Goal: Communication & Community: Participate in discussion

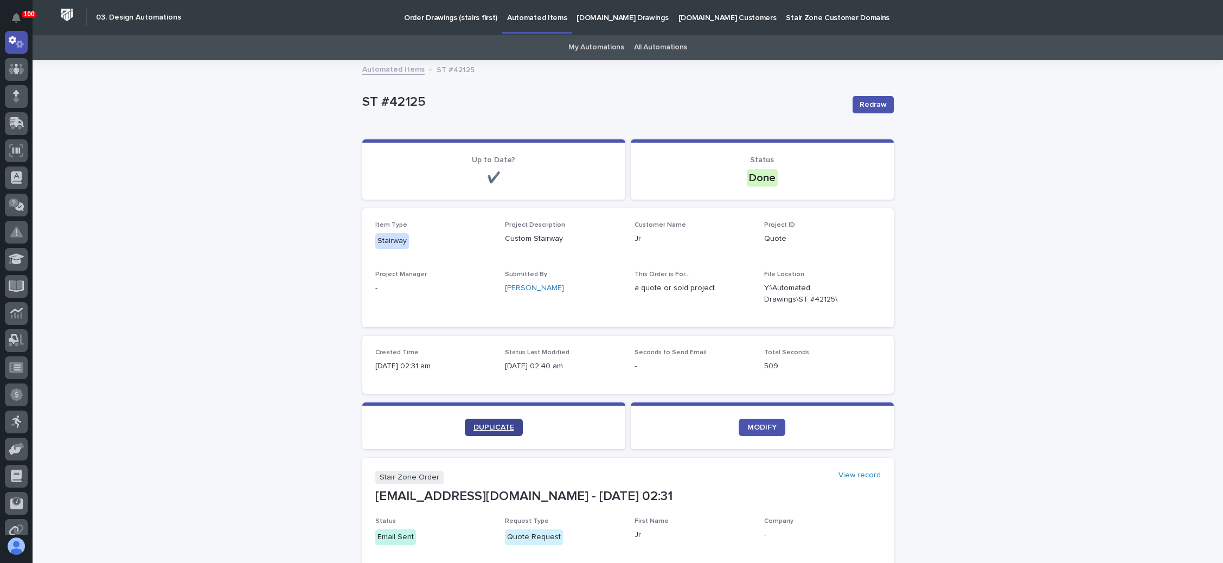
click at [496, 425] on span "DUPLICATE" at bounding box center [494, 428] width 41 height 8
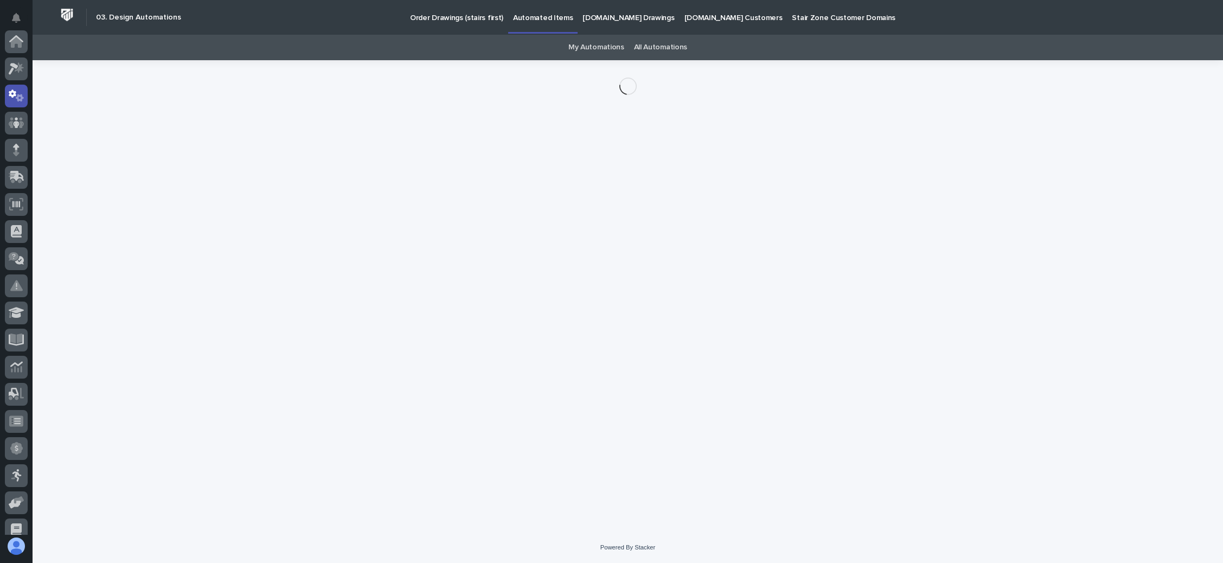
scroll to position [54, 0]
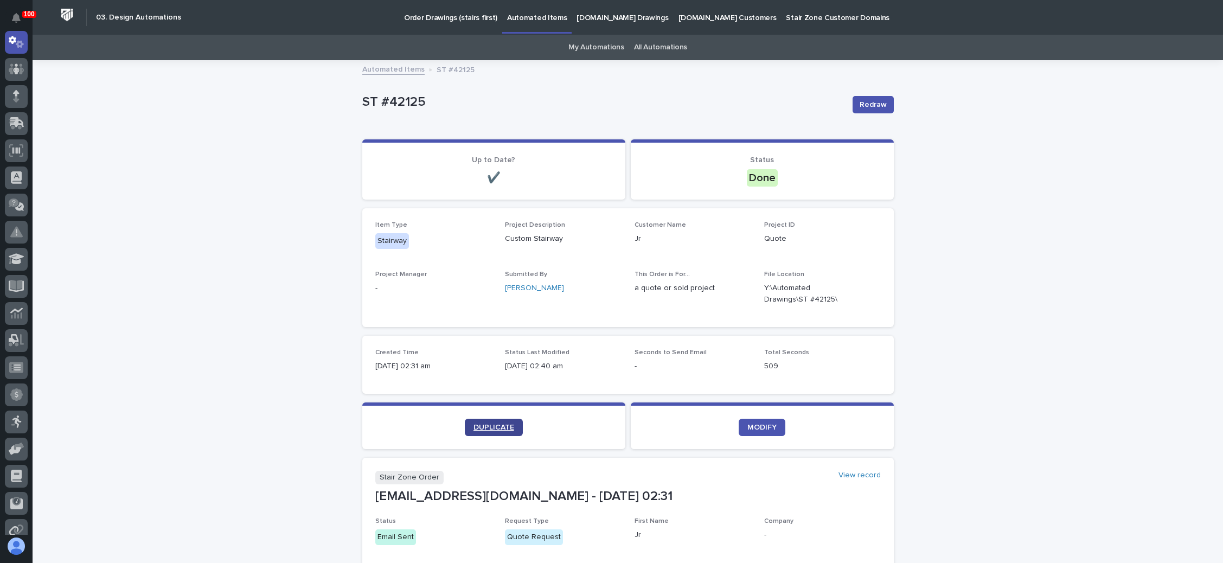
click at [474, 429] on span "DUPLICATE" at bounding box center [494, 428] width 41 height 8
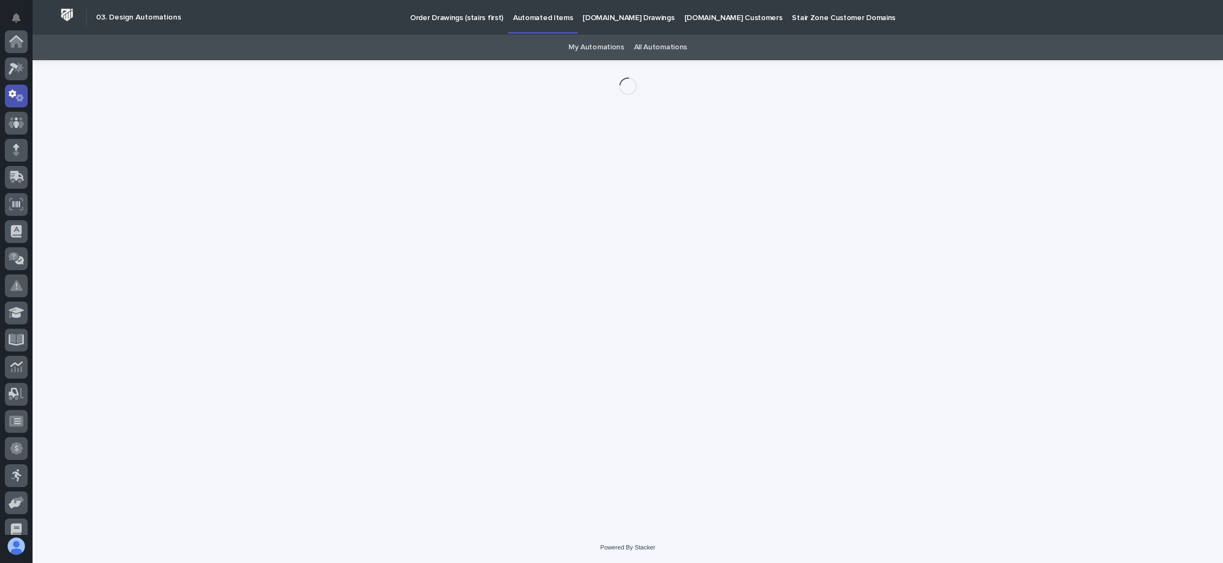
scroll to position [54, 0]
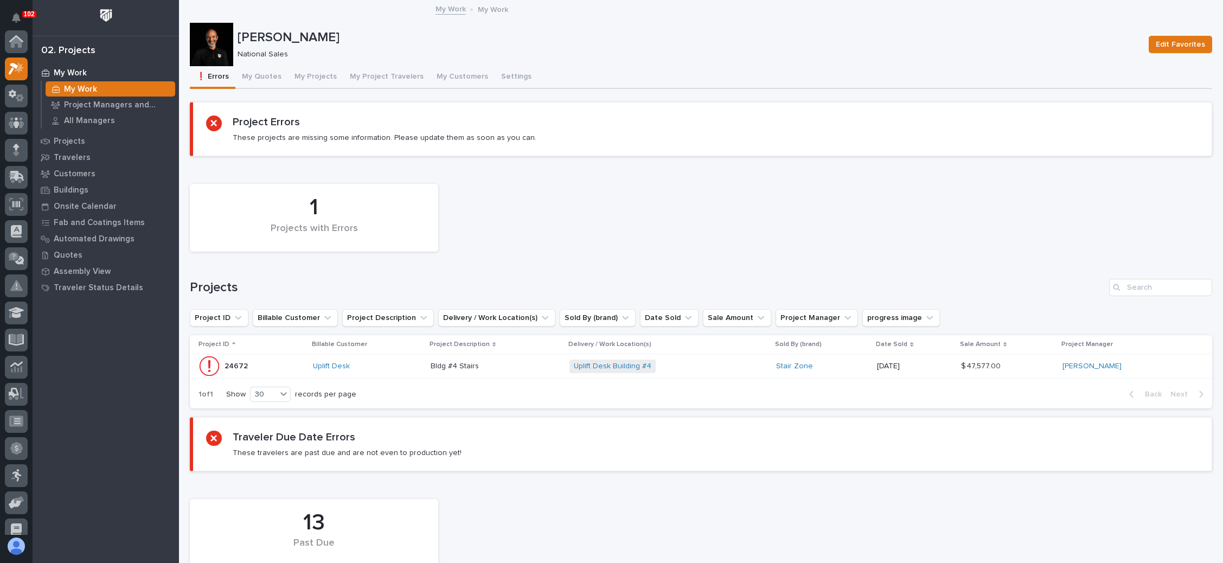
scroll to position [27, 0]
click at [381, 76] on button "My Project Travelers" at bounding box center [386, 77] width 87 height 23
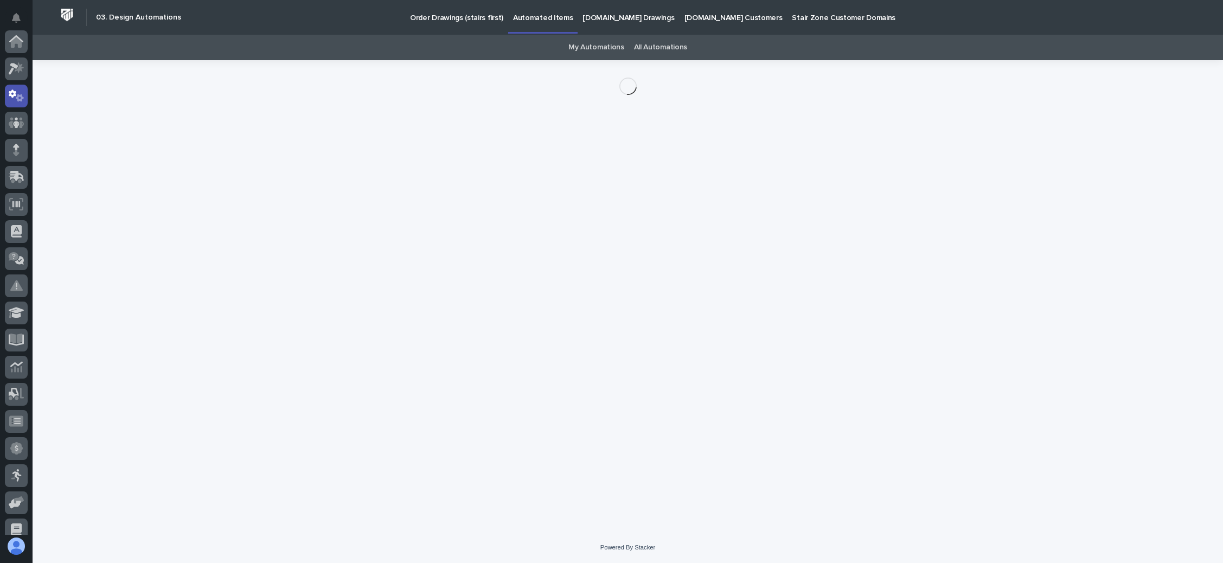
scroll to position [54, 0]
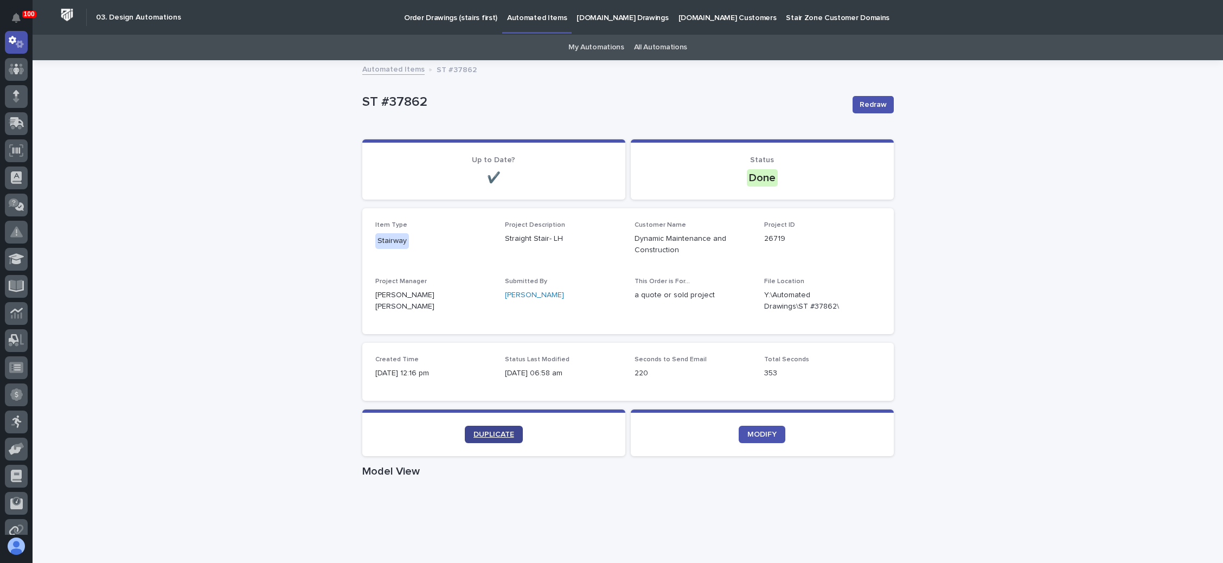
click at [495, 428] on link "DUPLICATE" at bounding box center [494, 434] width 58 height 17
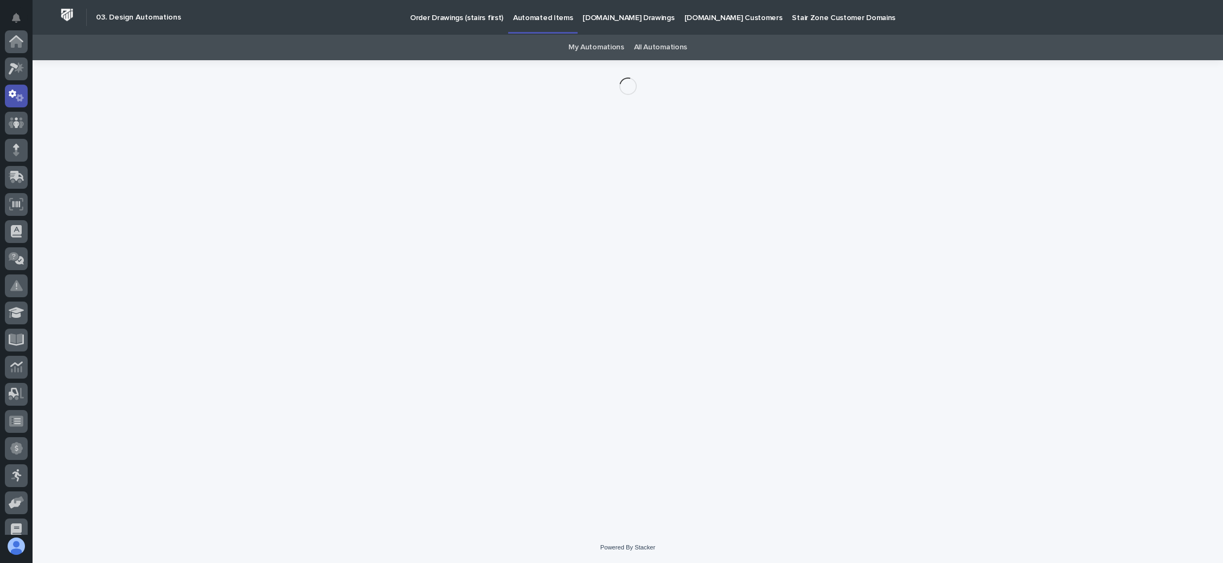
scroll to position [54, 0]
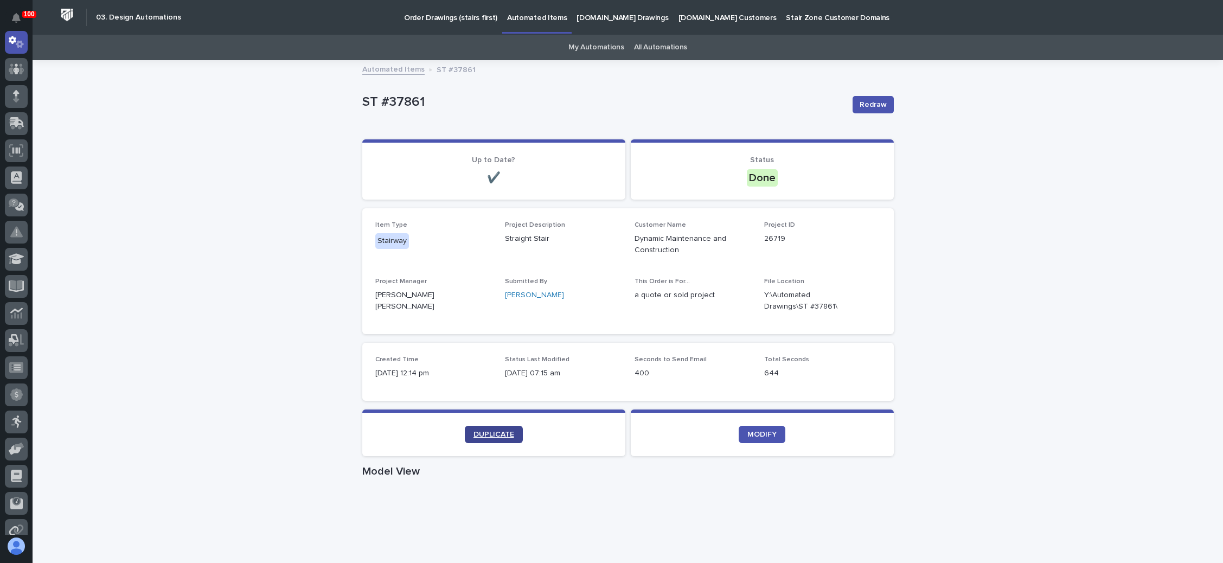
click at [495, 433] on span "DUPLICATE" at bounding box center [494, 435] width 41 height 8
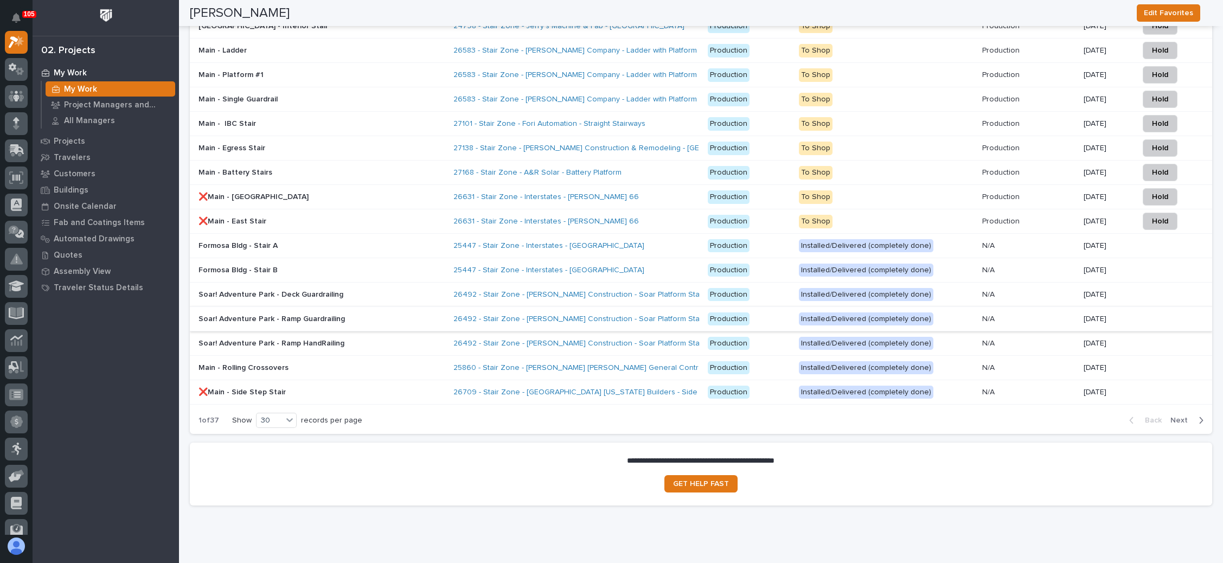
scroll to position [2096, 0]
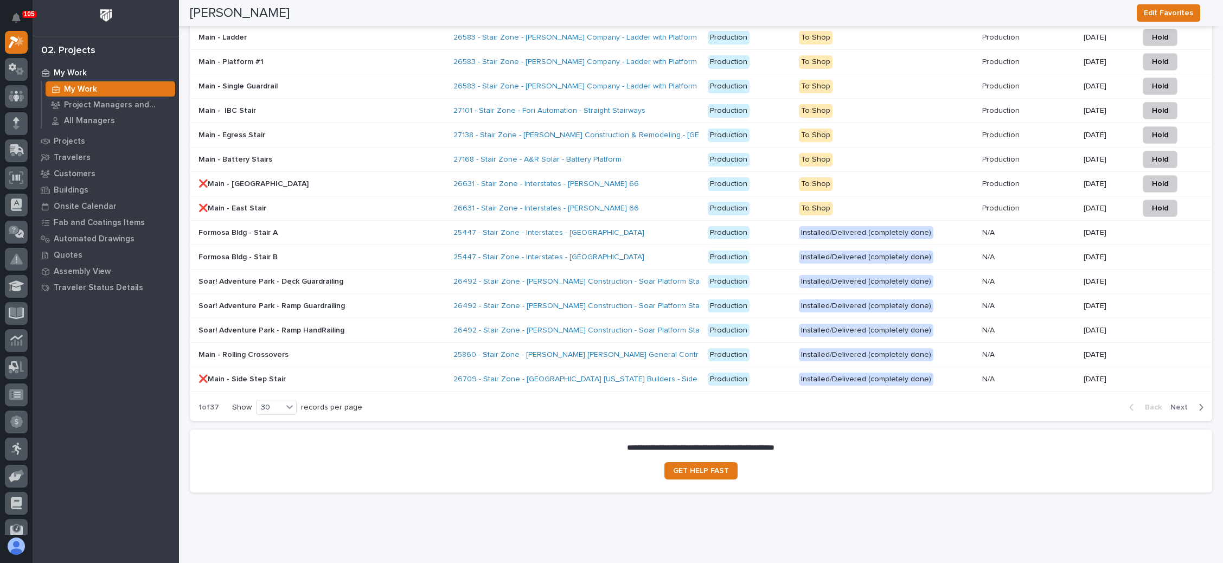
click at [416, 273] on div "Soar! Adventure Park - Deck Guardrailing" at bounding box center [322, 282] width 246 height 18
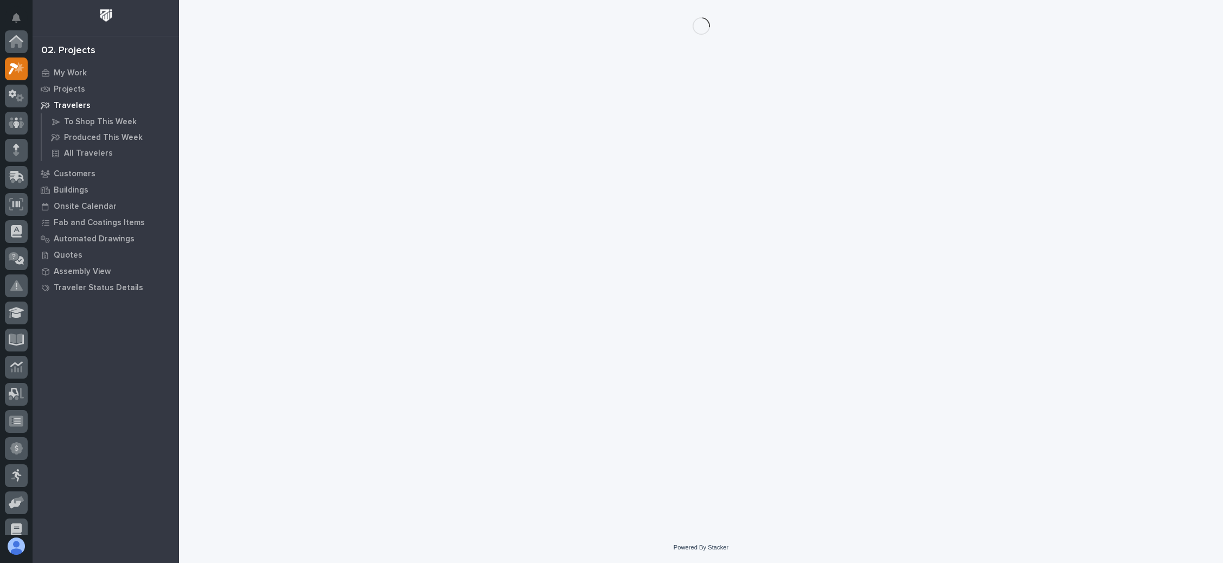
scroll to position [27, 0]
drag, startPoint x: 663, startPoint y: 192, endPoint x: 677, endPoint y: 170, distance: 25.9
click at [669, 183] on div "Loading... Saving… Loading... Saving…" at bounding box center [701, 252] width 1034 height 505
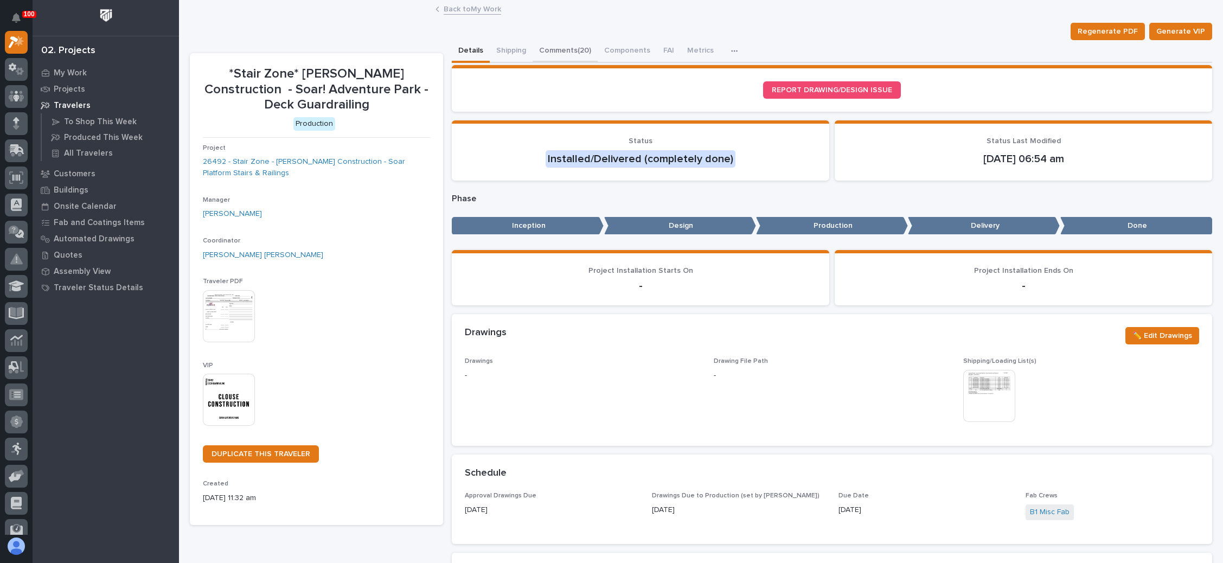
click at [571, 43] on button "Comments (20)" at bounding box center [565, 51] width 65 height 23
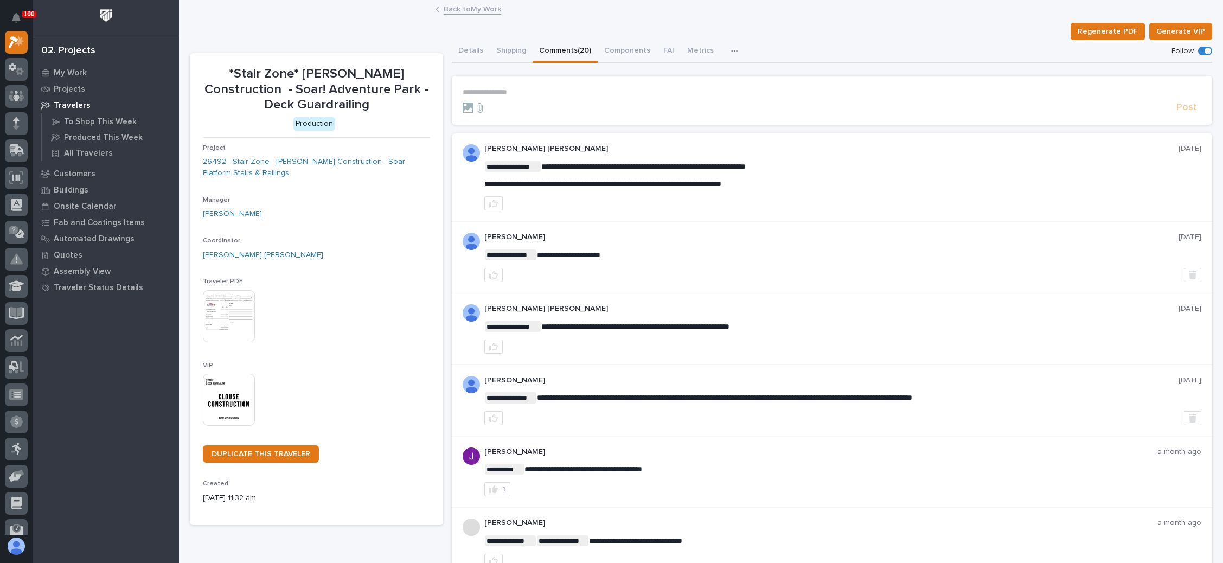
click at [508, 92] on p "**********" at bounding box center [832, 92] width 739 height 9
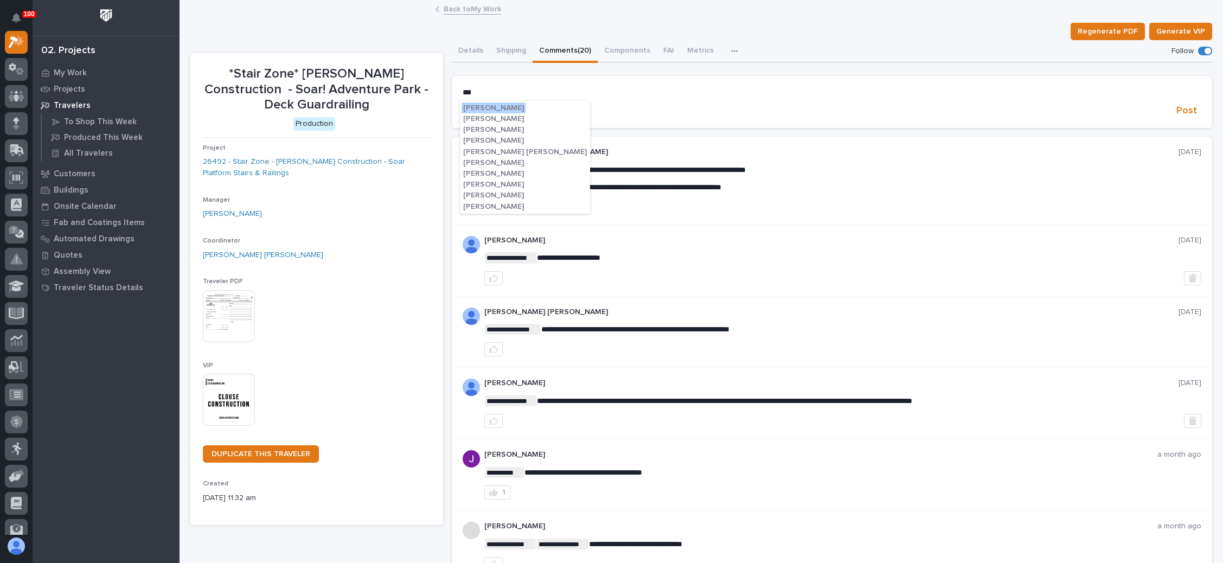
click at [493, 150] on span "[PERSON_NAME] [PERSON_NAME]" at bounding box center [525, 152] width 124 height 8
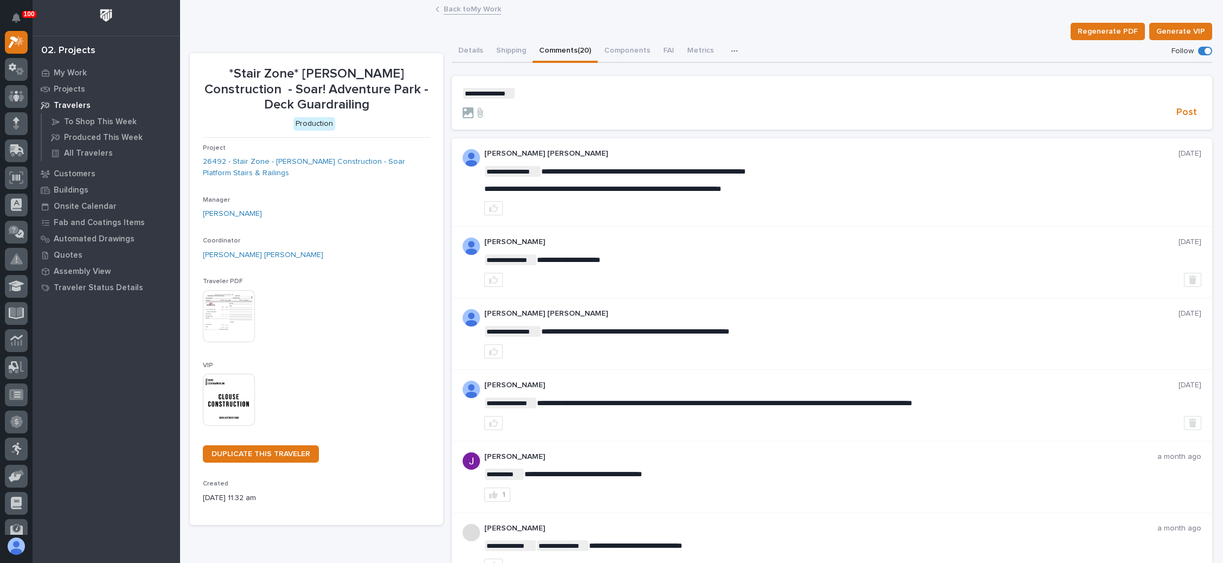
click at [540, 91] on p "**********" at bounding box center [832, 93] width 739 height 11
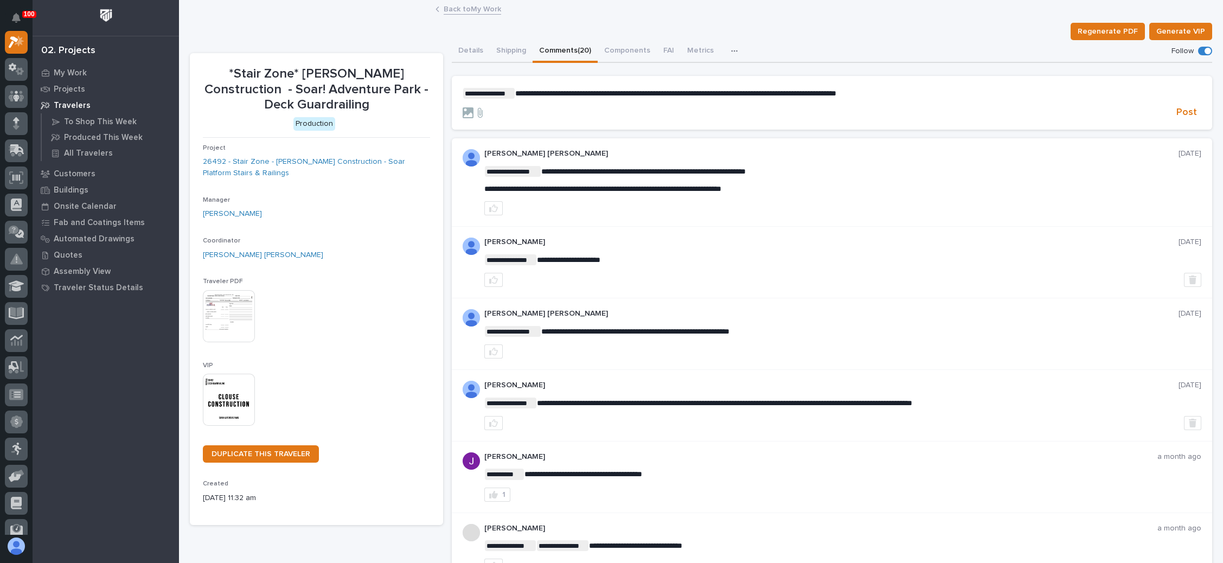
click at [702, 95] on span "**********" at bounding box center [675, 94] width 321 height 8
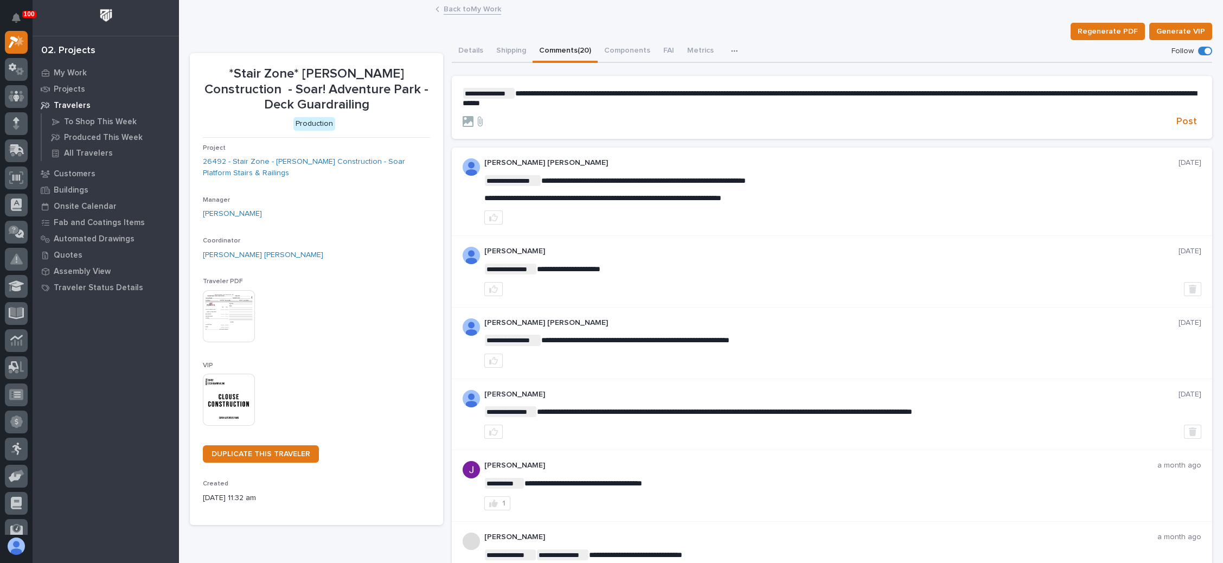
click at [567, 92] on span "**********" at bounding box center [829, 98] width 733 height 17
click at [1177, 120] on span "Post" at bounding box center [1187, 122] width 21 height 12
